Goal: Use online tool/utility: Use online tool/utility

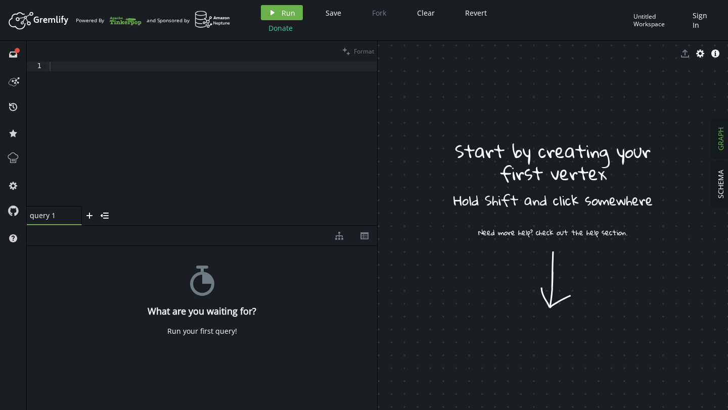
click at [181, 126] on div at bounding box center [211, 144] width 329 height 164
click at [138, 69] on div at bounding box center [211, 144] width 329 height 164
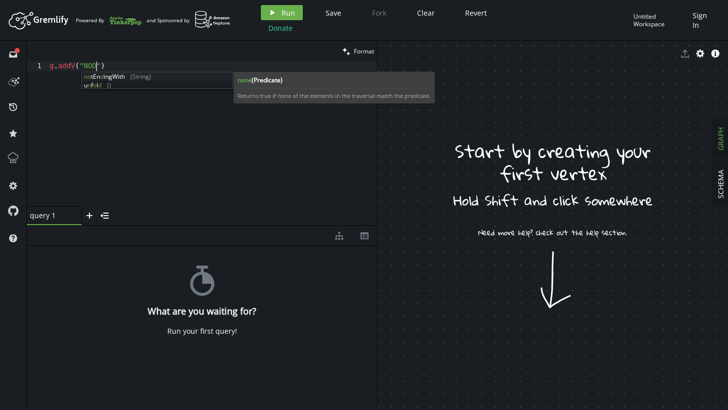
scroll to position [0, 51]
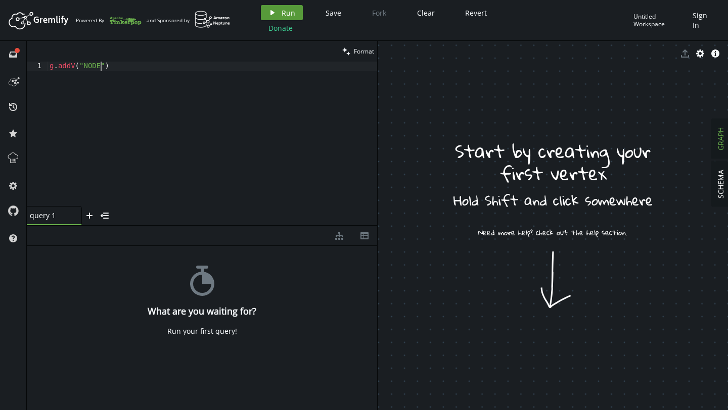
click at [274, 11] on icon "play" at bounding box center [272, 13] width 8 height 8
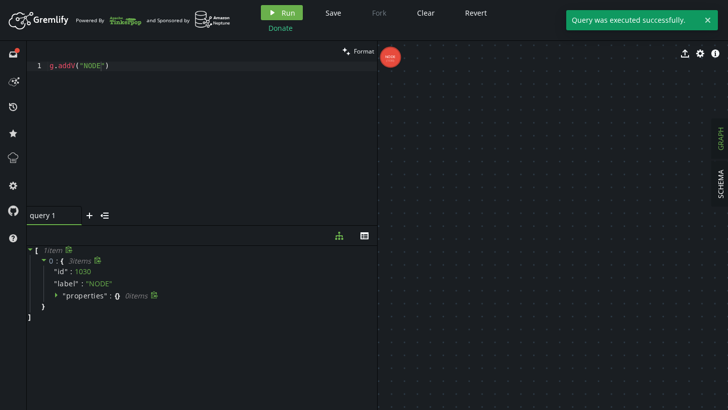
click at [58, 298] on icon at bounding box center [57, 295] width 7 height 7
click at [57, 296] on icon at bounding box center [57, 295] width 7 height 7
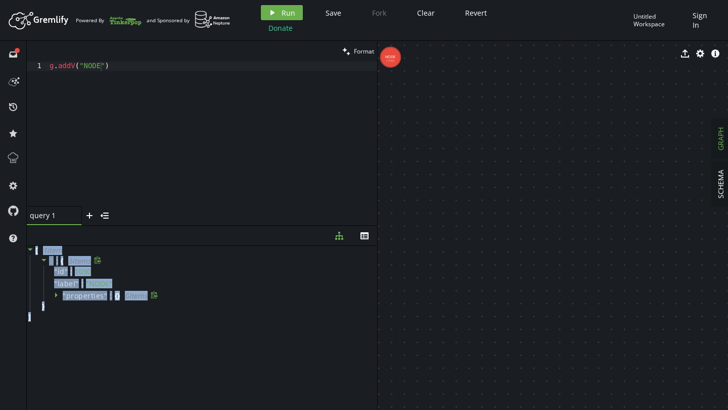
drag, startPoint x: 62, startPoint y: 317, endPoint x: 29, endPoint y: 230, distance: 93.4
click at [29, 230] on div "diagram-tree th [ 1 item 0 : { 3 item s " id " : 1030 " label " : " NODE " " pr…" at bounding box center [202, 318] width 350 height 184
click at [90, 331] on div "[ 1 item 0 : { 3 item s " id " : 1030 " label " : " NODE " " properties " : { }…" at bounding box center [202, 325] width 350 height 159
drag, startPoint x: 41, startPoint y: 326, endPoint x: 27, endPoint y: 234, distance: 92.6
click at [27, 234] on div "diagram-tree th [ 1 item 0 : { 3 item s " id " : 1030 " label " : " NODE " " pr…" at bounding box center [202, 318] width 350 height 184
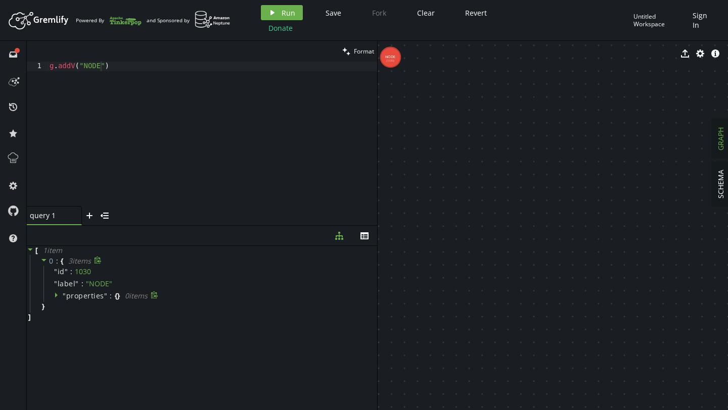
click at [73, 328] on div "[ 1 item 0 : { 3 item s " id " : 1030 " label " : " NODE " " properties " : { }…" at bounding box center [202, 325] width 350 height 159
drag, startPoint x: 65, startPoint y: 328, endPoint x: 44, endPoint y: 229, distance: 100.7
click at [44, 229] on div "diagram-tree th [ 1 item 0 : { 3 item s " id " : 1030 " label " : " NODE " " pr…" at bounding box center [202, 318] width 350 height 184
click at [51, 312] on div "0 : { 3 item s " id " : 1030 " label " : " NODE " " properties " : { } 0 item s…" at bounding box center [203, 284] width 347 height 58
click at [46, 311] on div "0 : { 3 item s " id " : 1030 " label " : " NODE " " properties " : { } 0 item s…" at bounding box center [203, 284] width 347 height 58
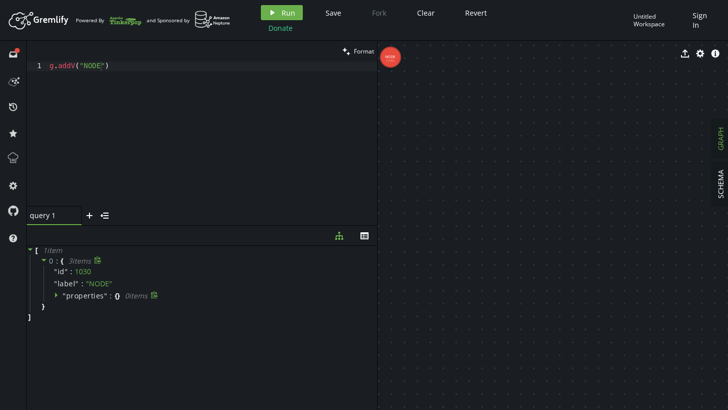
click at [51, 311] on div "0 : { 3 item s " id " : 1030 " label " : " NODE " " properties " : { } 0 item s…" at bounding box center [203, 284] width 347 height 58
drag, startPoint x: 51, startPoint y: 311, endPoint x: 52, endPoint y: 320, distance: 9.2
click at [52, 320] on div "[ 1 item 0 : { 3 item s " id " : 1030 " label " : " NODE " " properties " : { }…" at bounding box center [202, 284] width 350 height 76
drag, startPoint x: 52, startPoint y: 320, endPoint x: 29, endPoint y: 248, distance: 76.2
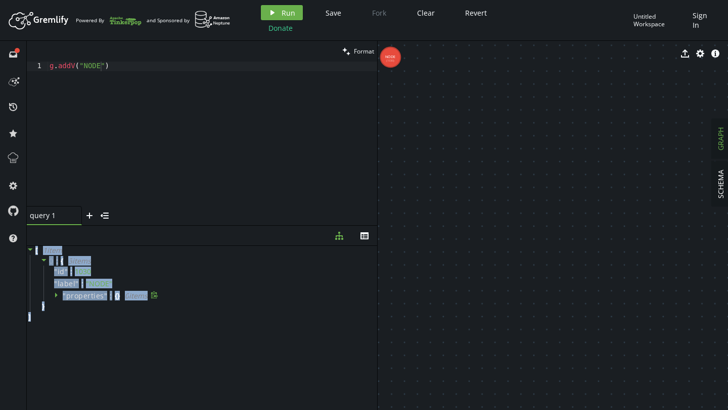
click at [29, 248] on div "[ 1 item 0 : { 3 item s " id " : 1030 " label " : " NODE " " properties " : { }…" at bounding box center [202, 284] width 350 height 76
click at [51, 317] on div "[ 1 item 0 : { 3 item s " id " : 1030 " label " : " NODE " " properties " : { }…" at bounding box center [202, 284] width 350 height 76
click at [51, 307] on div "0 : { 3 item s " id " : 1030 " label " : " NODE " " properties " : { } 0 item s…" at bounding box center [203, 284] width 347 height 58
click at [45, 260] on icon at bounding box center [43, 260] width 7 height 7
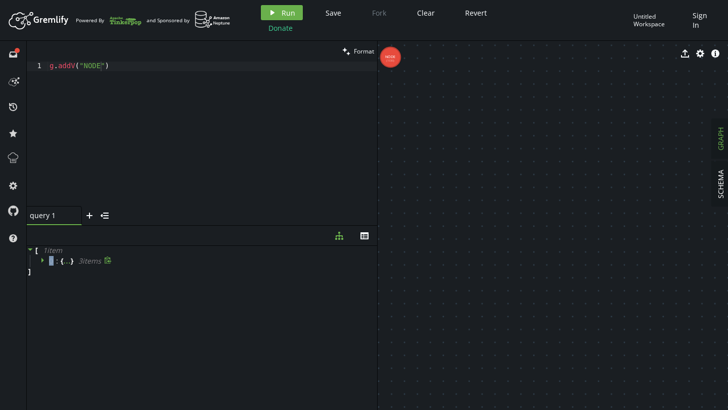
click at [45, 260] on icon at bounding box center [43, 260] width 7 height 7
click at [74, 314] on div "[ 1 item 0 : { 3 item s " id " : 1030 " label " : " NODE " " properties " : { }…" at bounding box center [202, 284] width 350 height 76
click at [56, 298] on icon at bounding box center [57, 295] width 7 height 7
click at [74, 318] on div "0 : { 3 item s " id " : 1030 " label " : " NODE " " properties " : { 0 item s }…" at bounding box center [203, 288] width 347 height 67
type textarea "g.addV("NODE")"
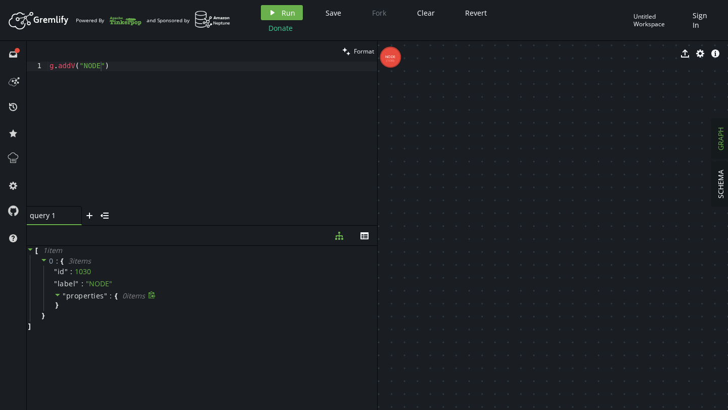
click at [190, 102] on div "g . addV ( "NODE" )" at bounding box center [211, 144] width 329 height 164
click at [165, 62] on div "g . addV ( "NODE" )" at bounding box center [211, 144] width 329 height 164
click at [64, 304] on div "" properties " : { 0 item s }" at bounding box center [208, 300] width 331 height 21
click at [62, 325] on div "[ 1 item 0 : { 3 item s " id " : 1030 " label " : " NODE " " properties " : { 0…" at bounding box center [202, 288] width 350 height 85
